Goal: Information Seeking & Learning: Learn about a topic

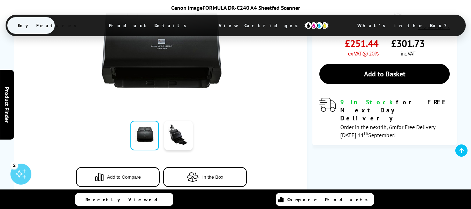
scroll to position [150, 0]
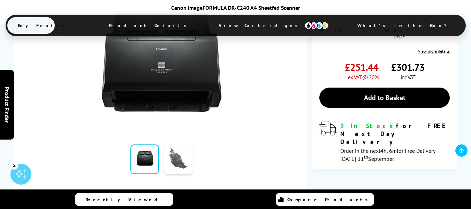
click at [179, 161] on link at bounding box center [178, 159] width 29 height 30
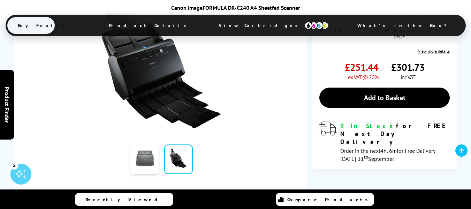
click at [145, 157] on link at bounding box center [145, 159] width 29 height 30
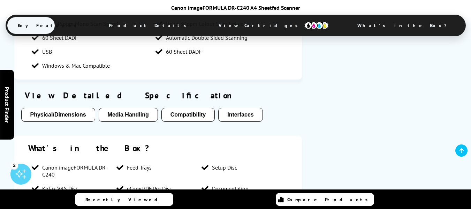
scroll to position [489, 0]
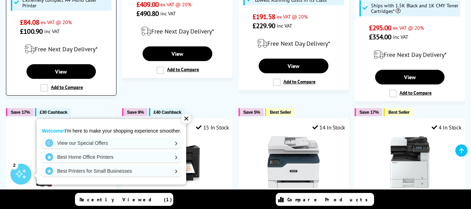
scroll to position [419, 0]
